Goal: Task Accomplishment & Management: Use online tool/utility

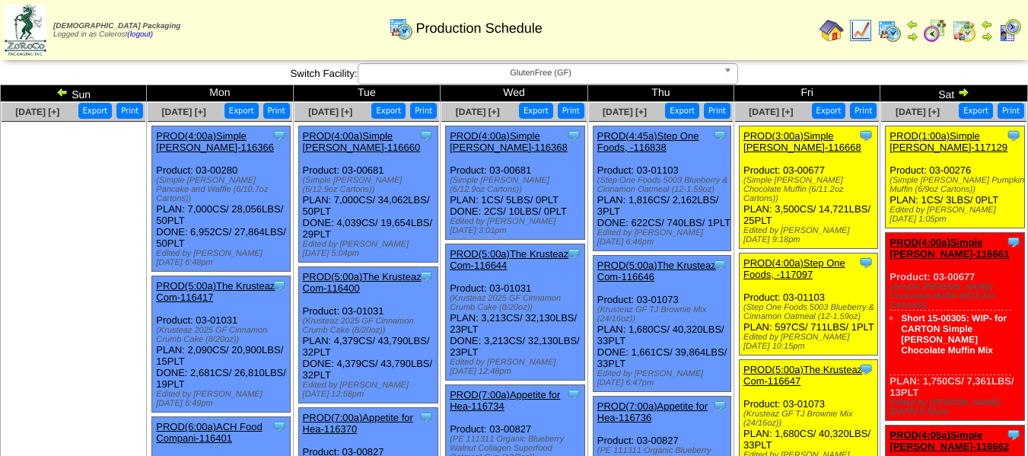
click at [534, 110] on button "Export" at bounding box center [536, 111] width 34 height 16
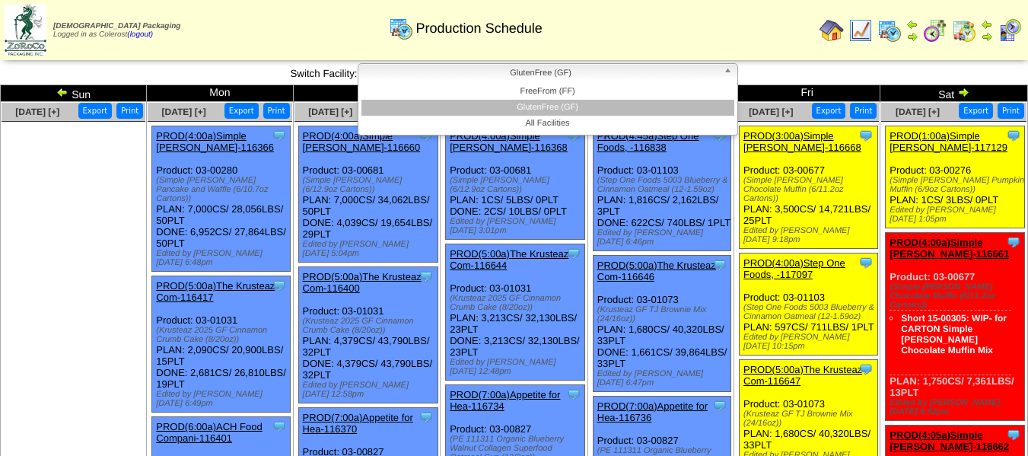
click at [512, 69] on span "GlutenFree (GF)" at bounding box center [540, 73] width 353 height 18
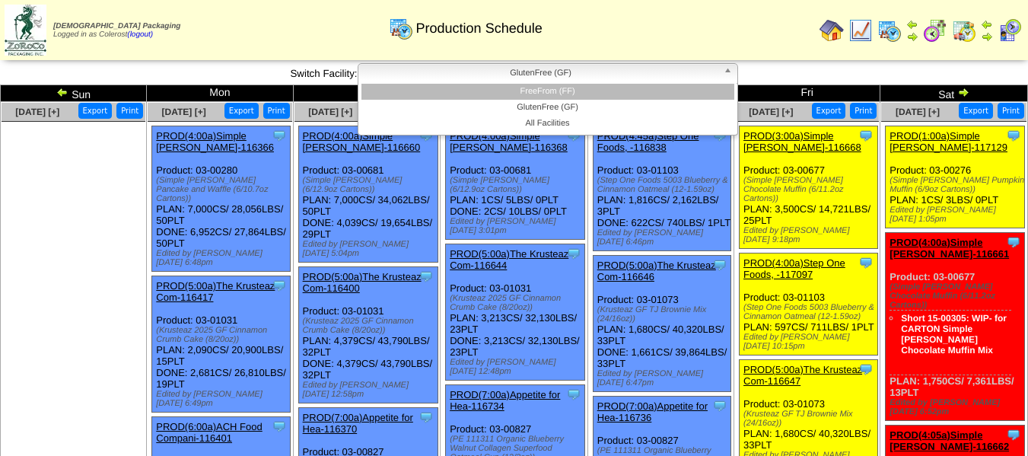
click at [513, 88] on li "FreeFrom (FF)" at bounding box center [547, 92] width 373 height 16
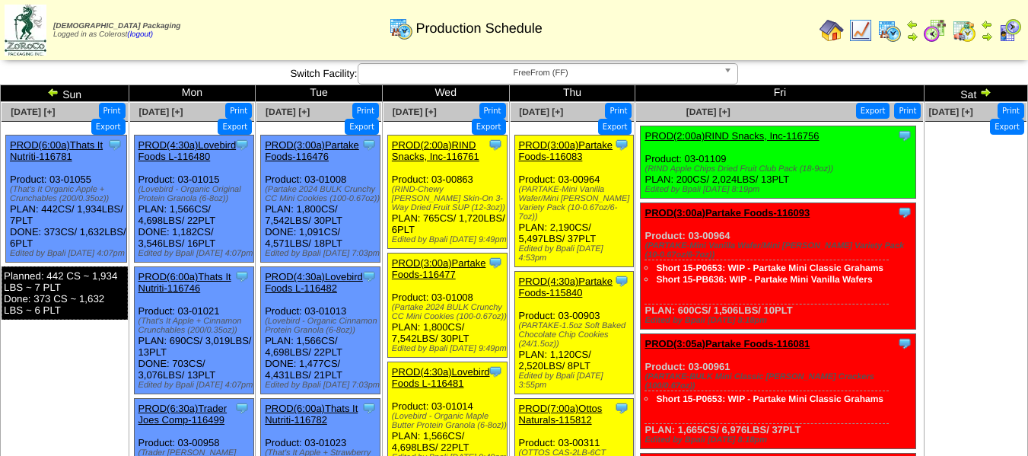
click at [225, 126] on button "Export" at bounding box center [235, 127] width 34 height 16
click at [361, 126] on button "Export" at bounding box center [362, 127] width 34 height 16
